Goal: Task Accomplishment & Management: Manage account settings

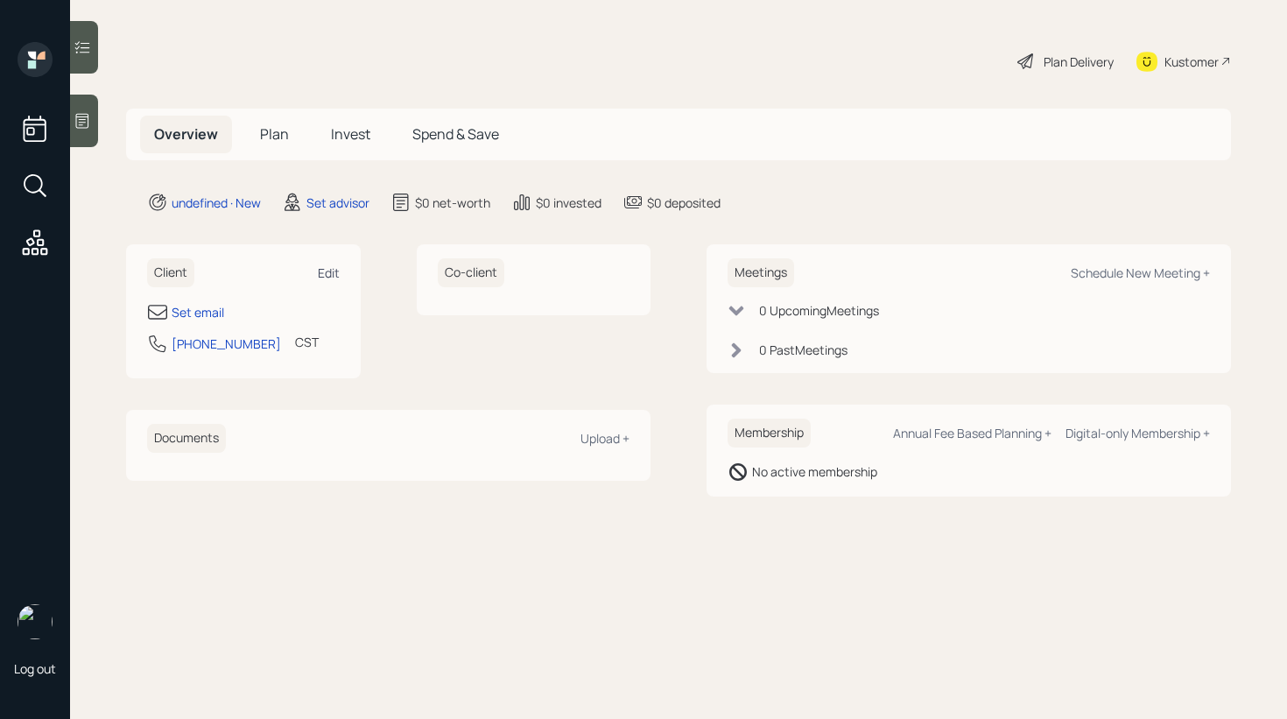
click at [325, 271] on div "Edit" at bounding box center [329, 272] width 22 height 17
select select "America/[GEOGRAPHIC_DATA]"
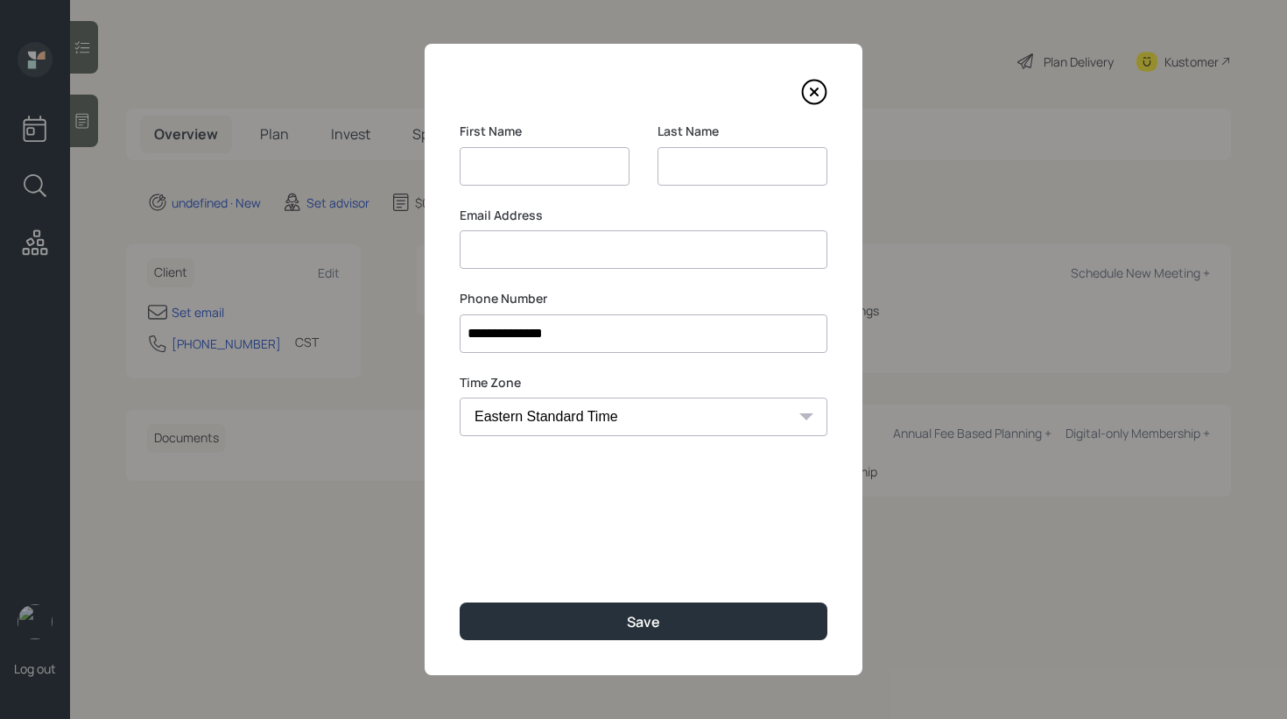
click at [483, 245] on div "Email Address" at bounding box center [644, 238] width 368 height 63
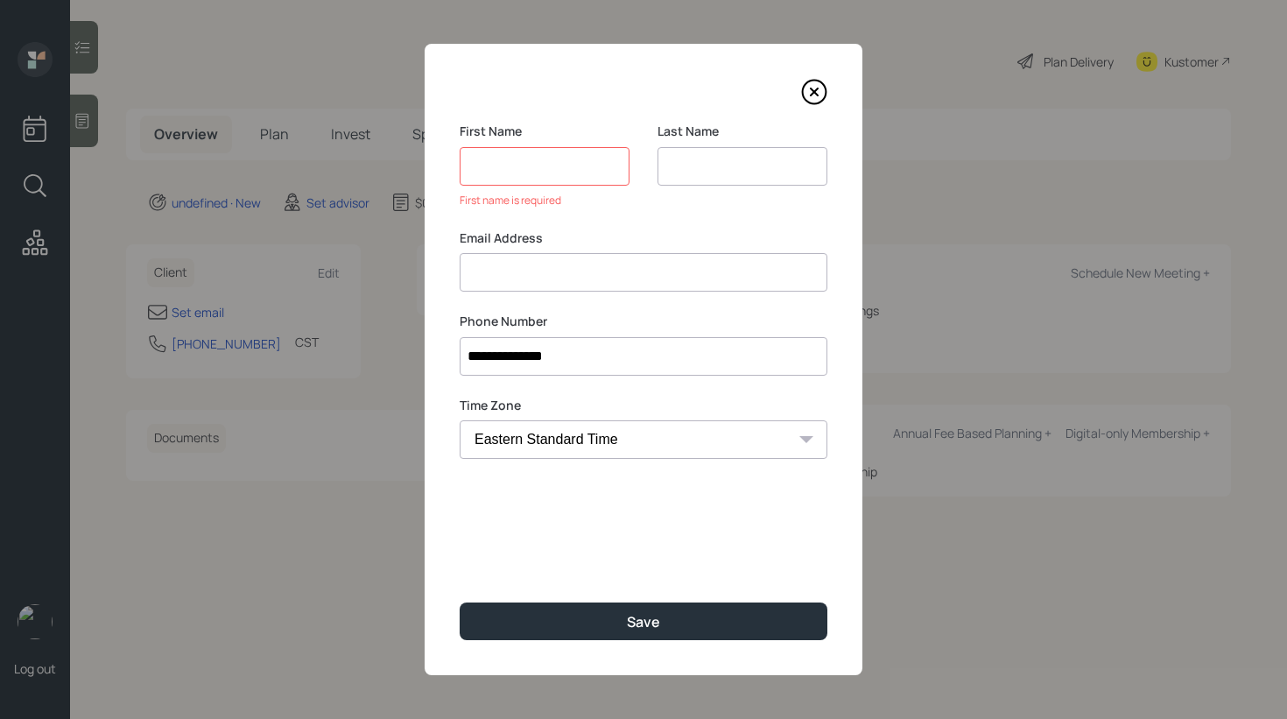
paste input "[PERSON_NAME] [PERSON_NAME][EMAIL_ADDRESS][PERSON_NAME][DOMAIN_NAME]"
drag, startPoint x: 586, startPoint y: 275, endPoint x: 422, endPoint y: 273, distance: 163.7
click at [422, 273] on div "**********" at bounding box center [643, 359] width 1287 height 719
type input "[EMAIL_ADDRESS][PERSON_NAME][DOMAIN_NAME]"
click at [511, 172] on input at bounding box center [545, 166] width 170 height 39
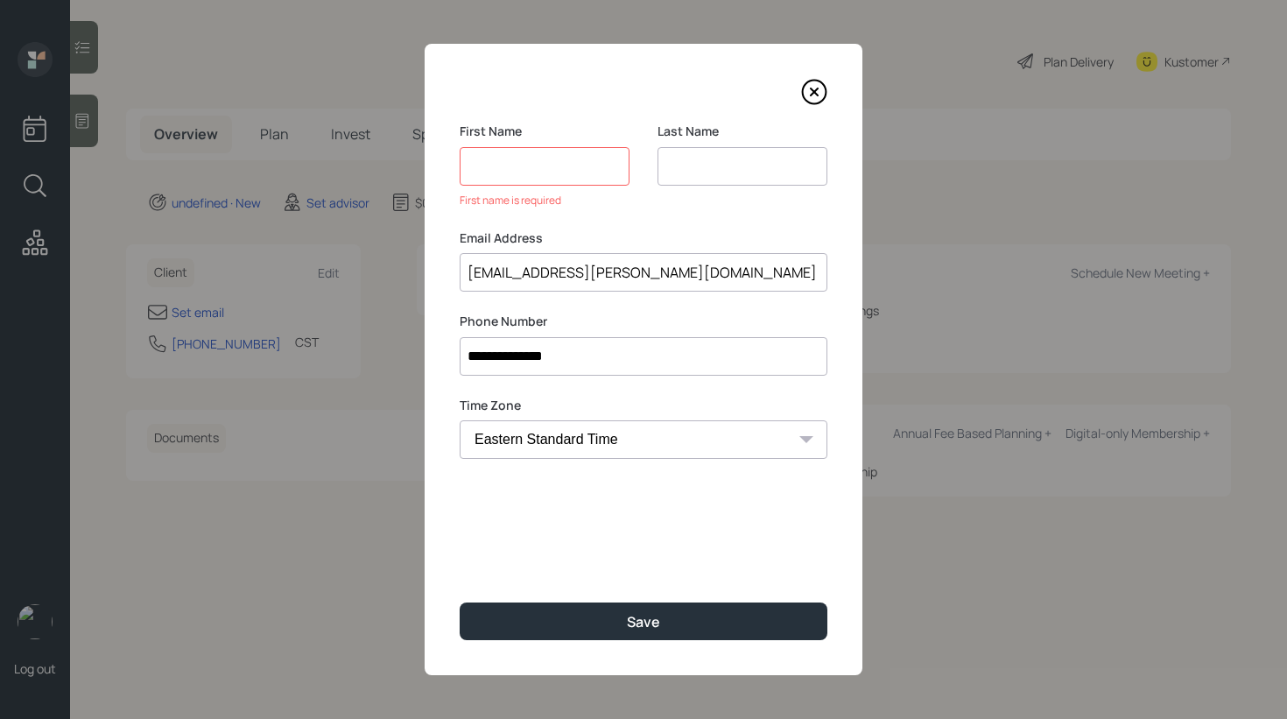
paste input "[PERSON_NAME]"
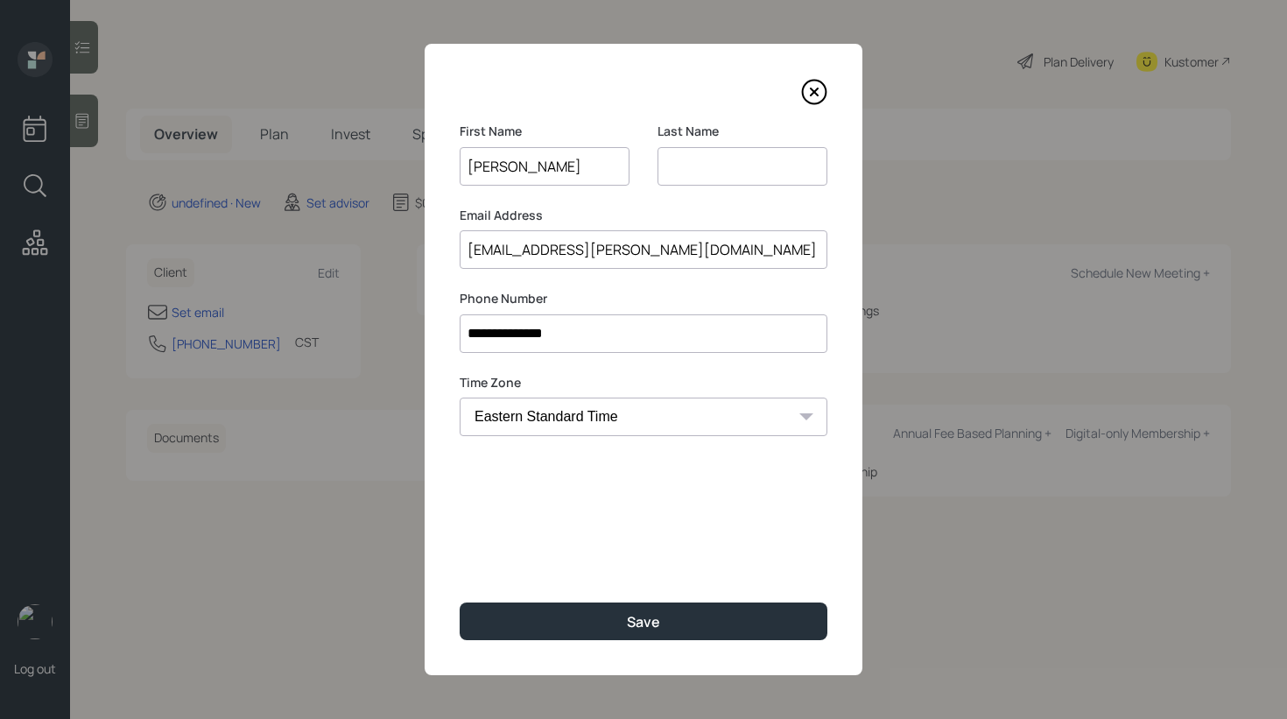
click at [533, 165] on input "[PERSON_NAME]" at bounding box center [545, 166] width 170 height 39
type input "Caleb"
click at [678, 160] on input at bounding box center [742, 166] width 170 height 39
paste input "[PERSON_NAME]"
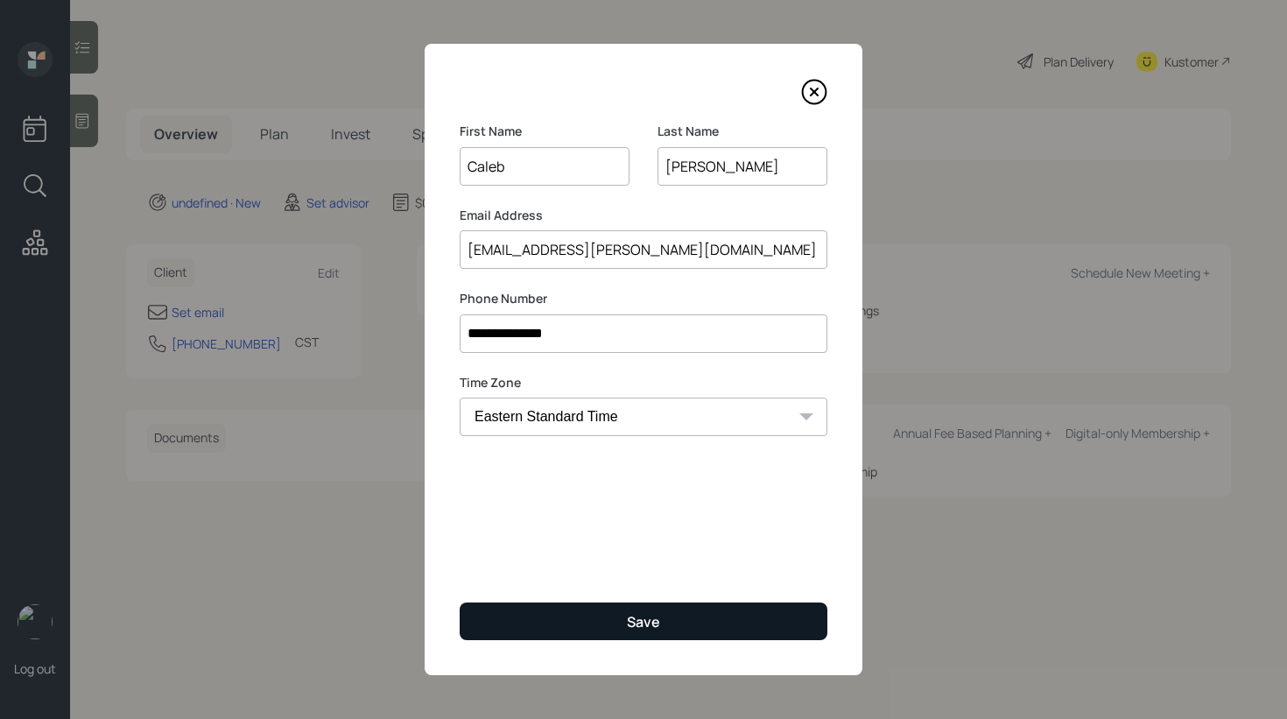
type input "[PERSON_NAME]"
click at [597, 616] on button "Save" at bounding box center [644, 621] width 368 height 38
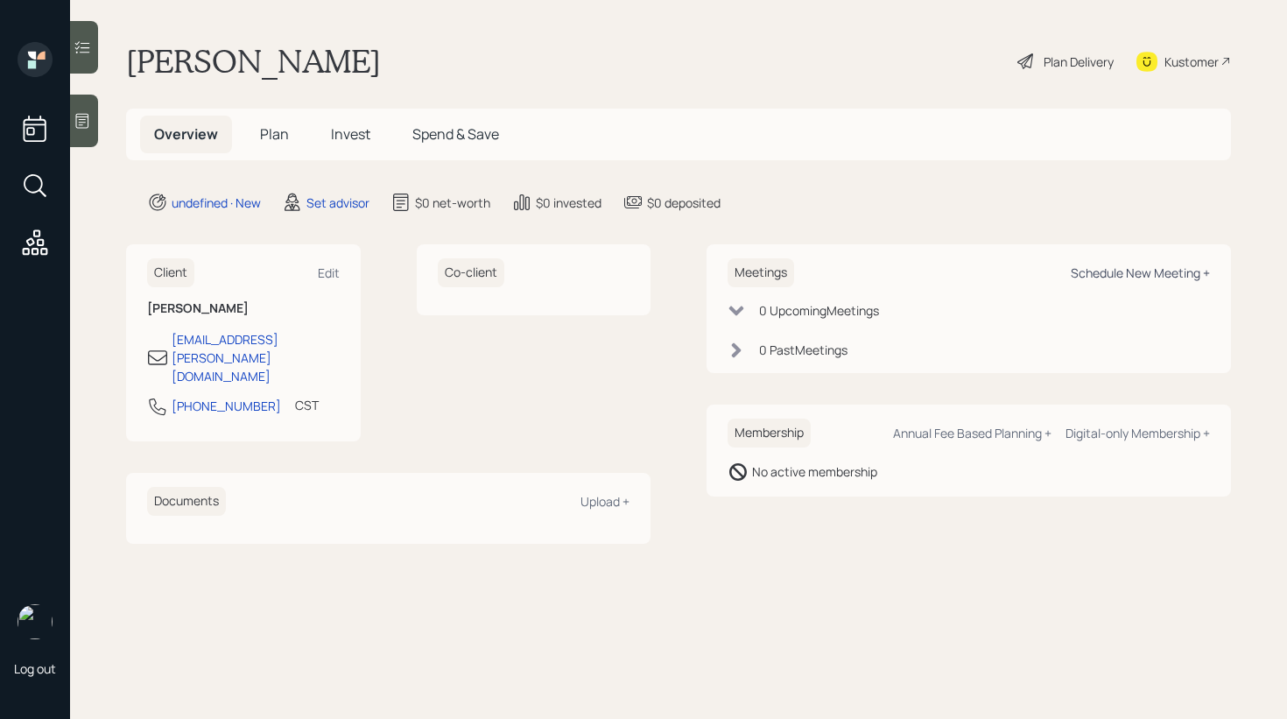
click at [1104, 273] on div "Schedule New Meeting +" at bounding box center [1140, 272] width 139 height 17
select select "round-[PERSON_NAME]"
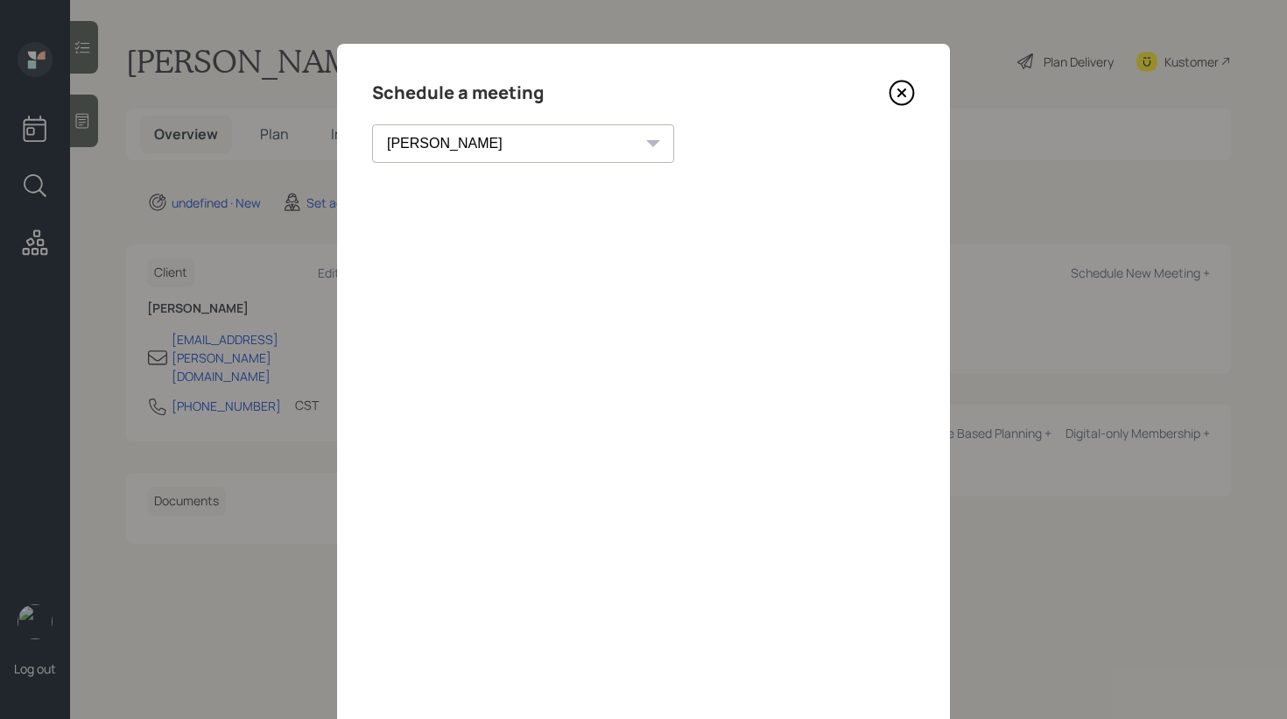
scroll to position [69, 0]
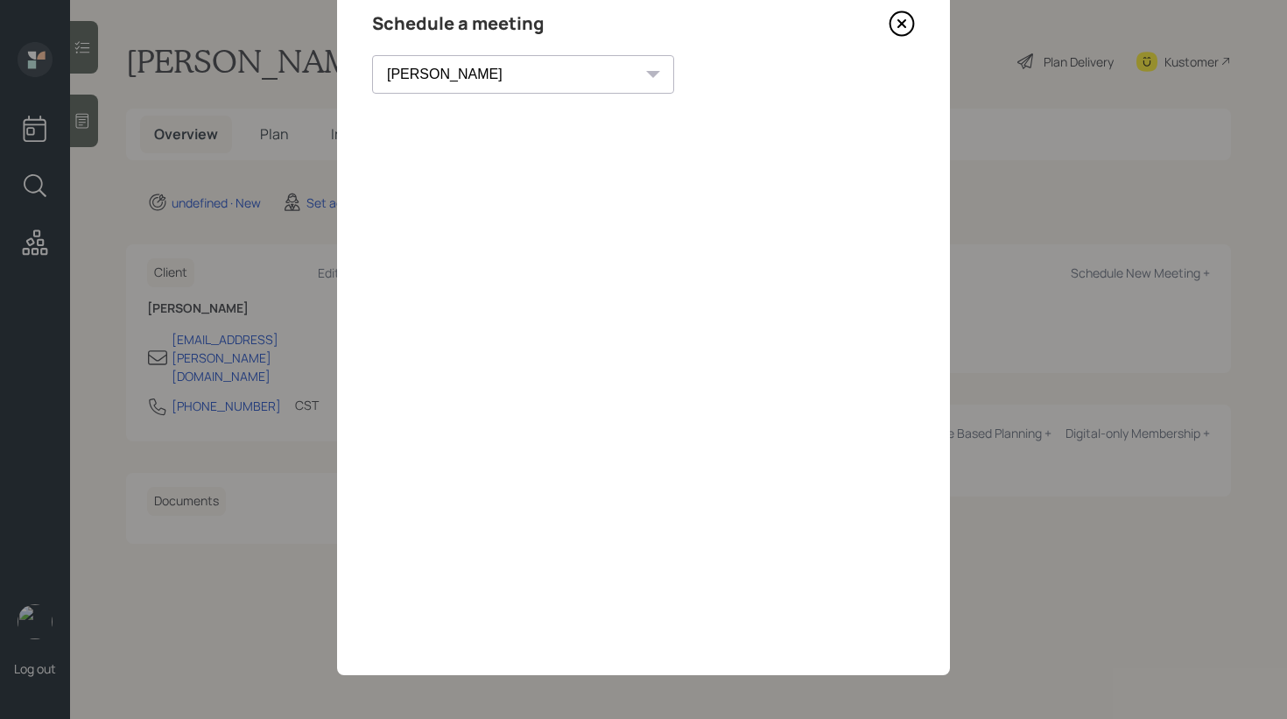
click at [891, 13] on icon at bounding box center [901, 24] width 26 height 26
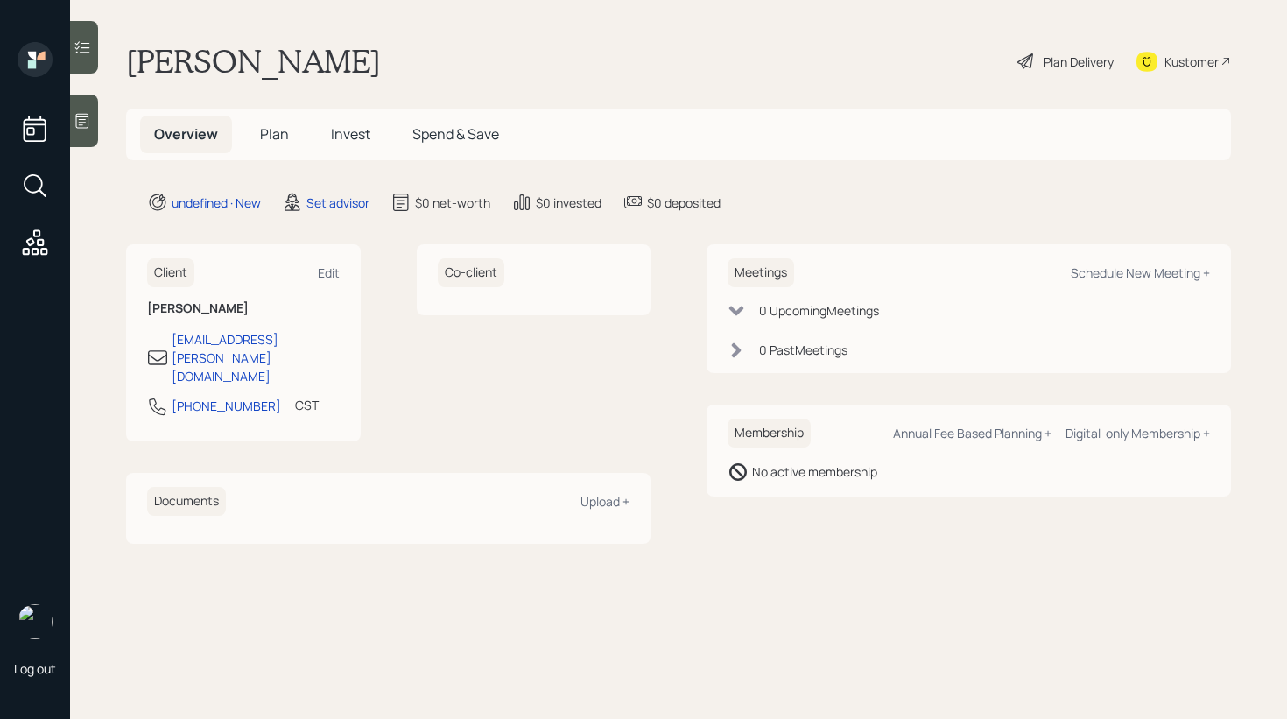
click at [87, 118] on icon at bounding box center [83, 121] width 18 height 18
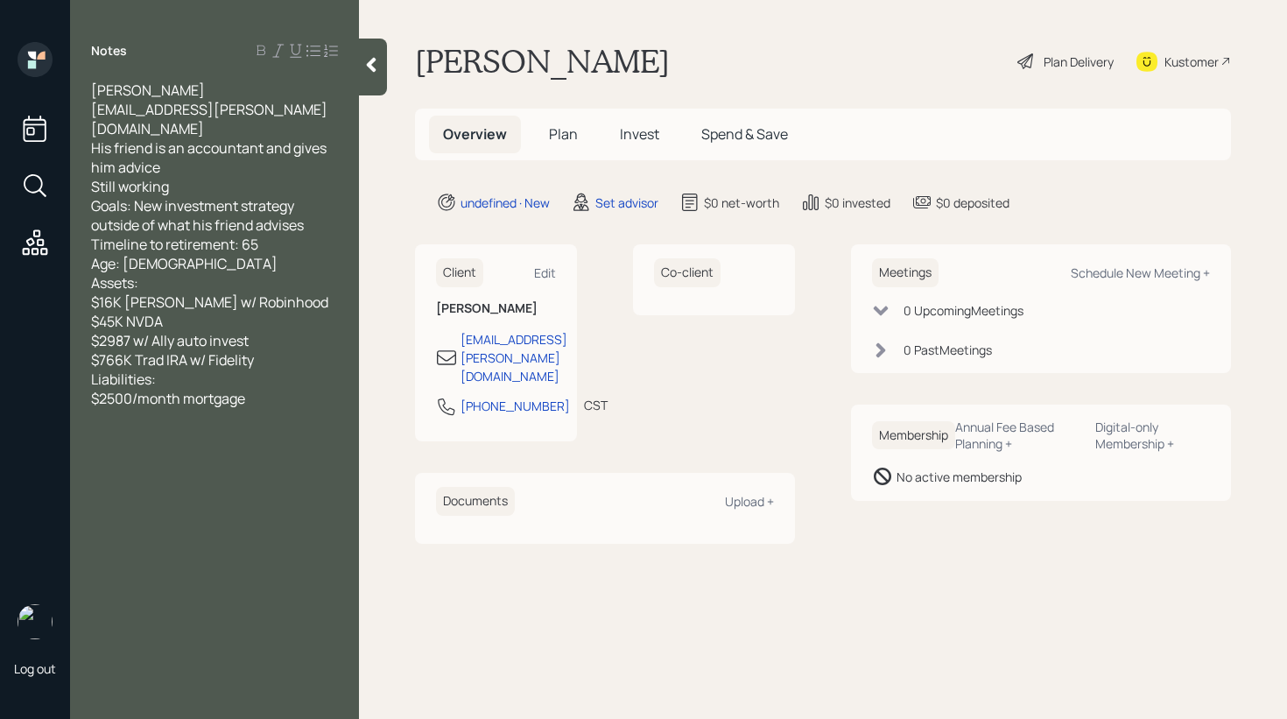
click at [371, 58] on icon at bounding box center [371, 65] width 18 height 18
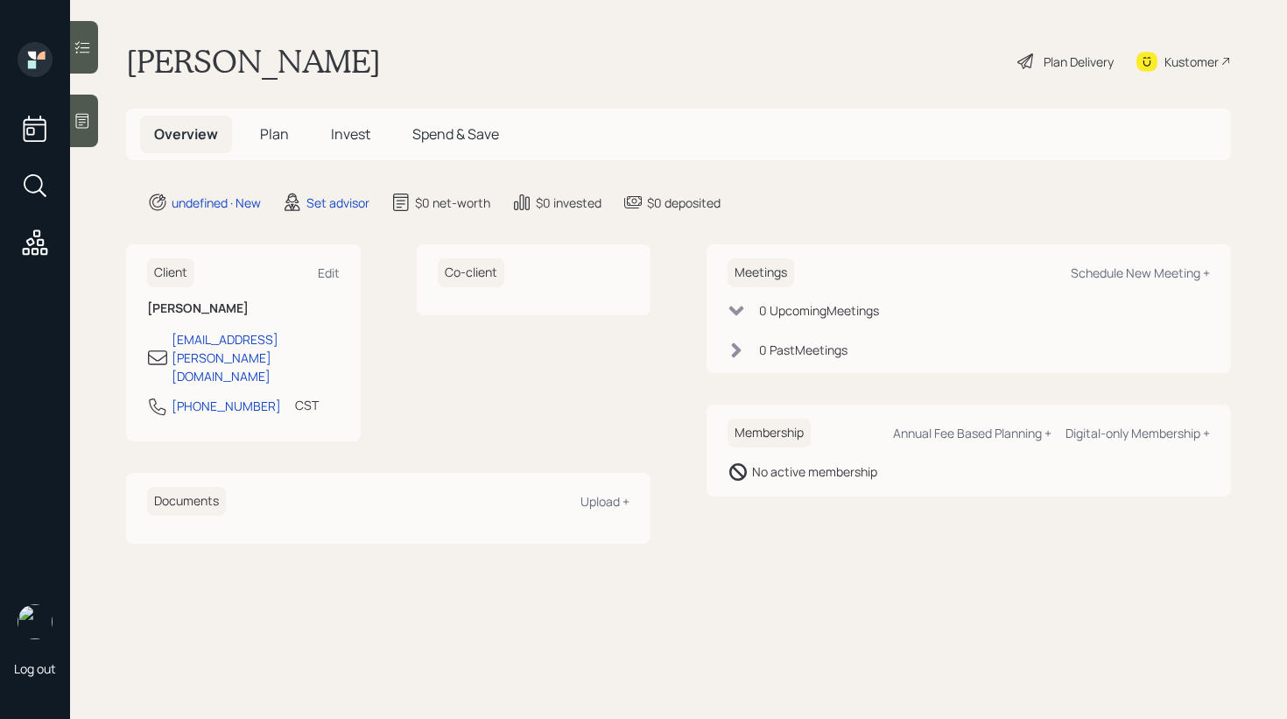
click at [89, 131] on div at bounding box center [84, 121] width 28 height 53
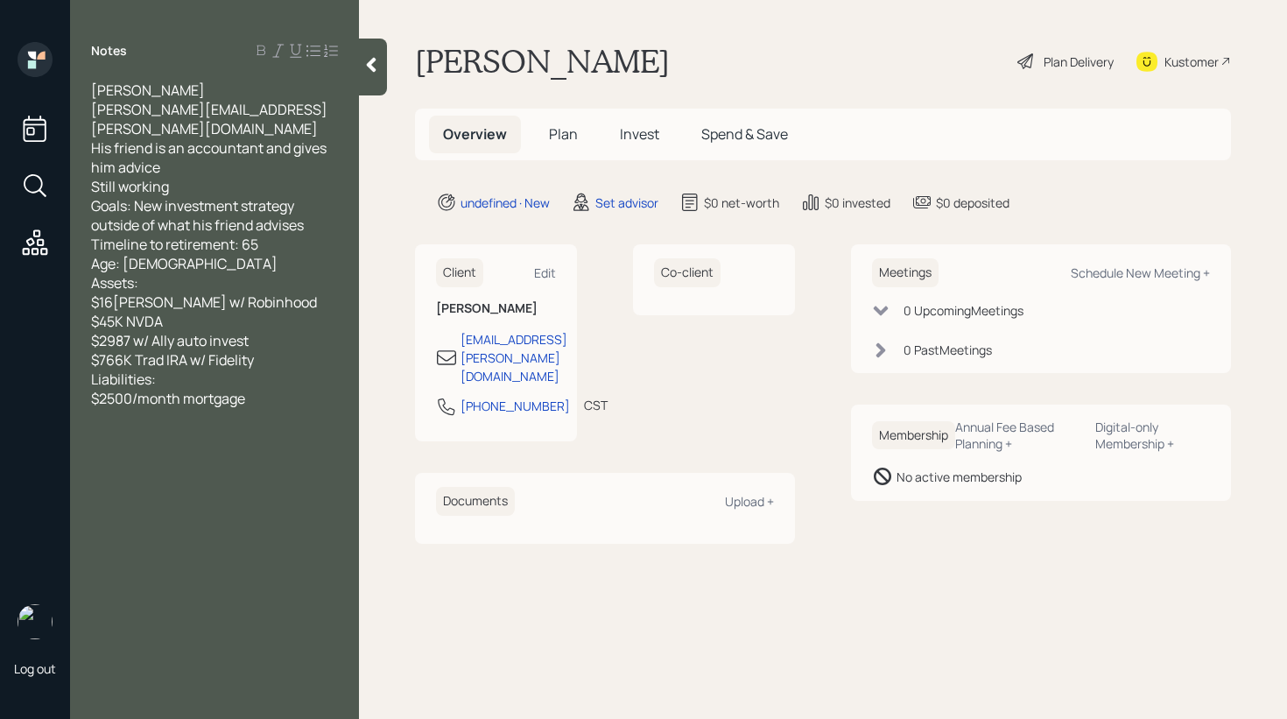
click at [367, 72] on icon at bounding box center [371, 65] width 18 height 18
